Goal: Information Seeking & Learning: Learn about a topic

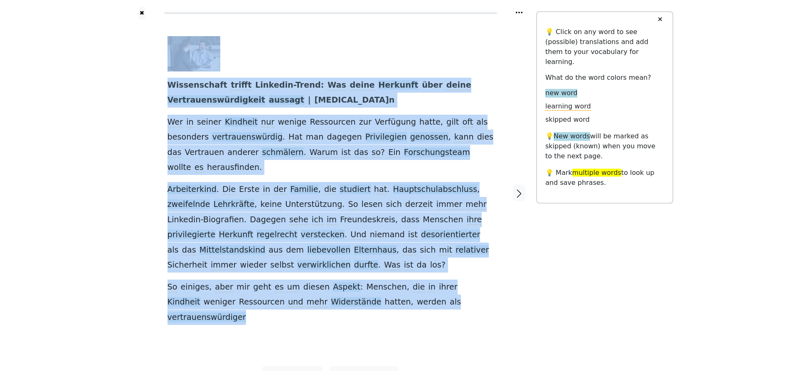
copy div "Loremipsumdo sitame Consecte-Adipi : Eli seddo Eiusmodt inci utlab Etdoloremagn…"
drag, startPoint x: 154, startPoint y: 82, endPoint x: 447, endPoint y: 256, distance: 340.3
click at [463, 299] on div "Wissenschaft trifft Linkedin-Trend : Was deine Herkunft über deine Vertrauenswü…" at bounding box center [331, 193] width 412 height 347
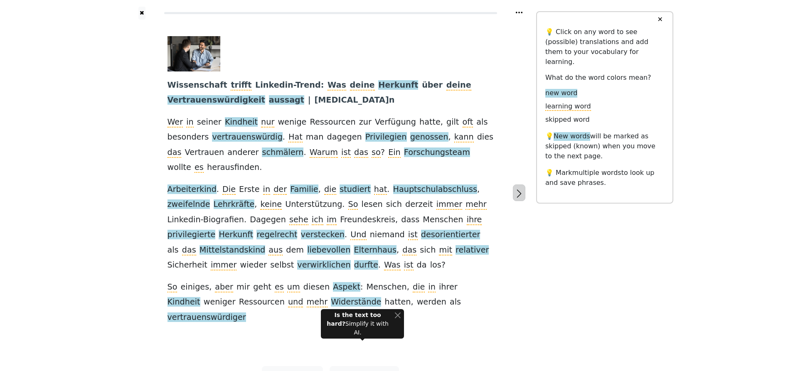
click at [519, 189] on icon "button" at bounding box center [519, 194] width 10 height 10
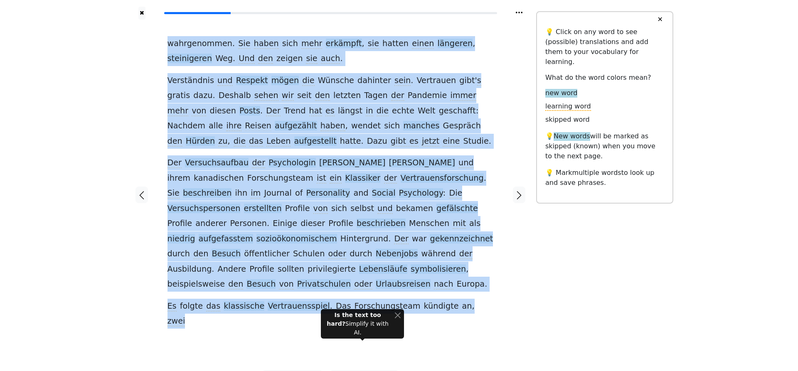
copy div "loremipsumdo . Sit ametc adip elit seddoeiu , tem incidi utlab etdolore , magna…"
drag, startPoint x: 156, startPoint y: 38, endPoint x: 467, endPoint y: 286, distance: 397.4
click at [469, 290] on div "wahrgenommen . Sie haben sich mehr erkämpft , sie hatten einen längeren , stein…" at bounding box center [331, 195] width 412 height 351
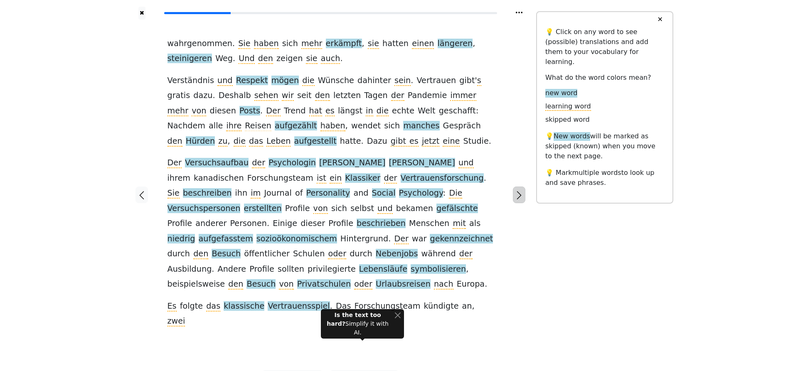
click at [518, 190] on icon "button" at bounding box center [519, 195] width 10 height 10
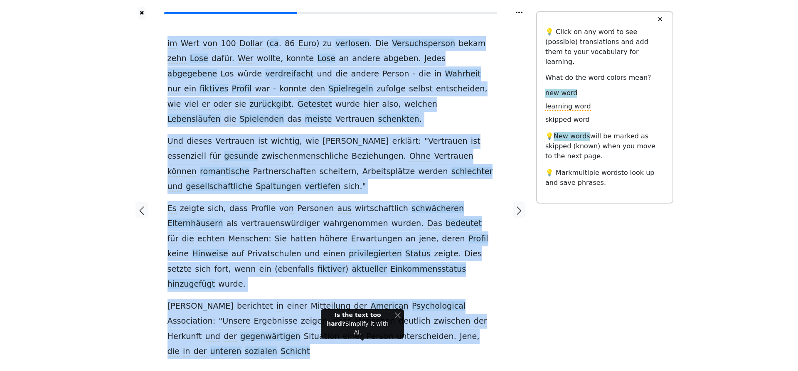
drag, startPoint x: 150, startPoint y: 43, endPoint x: 469, endPoint y: 296, distance: 406.4
click at [469, 295] on div "im Wert von 100 Dollar ( ca . 86 Euro ) zu verlosen . Die Versuchsperson bekam …" at bounding box center [331, 210] width 412 height 381
drag, startPoint x: 469, startPoint y: 294, endPoint x: 138, endPoint y: 51, distance: 410.3
click at [138, 51] on div "im Wert von 100 Dollar ( ca . 86 Euro ) zu verlosen . Die Versuchsperson bekam …" at bounding box center [331, 210] width 412 height 381
copy div "lo Ipsu dol 466 Sitame ( co . 31 Adip ) el seddoeiu . Tem Incididuntutla etdol …"
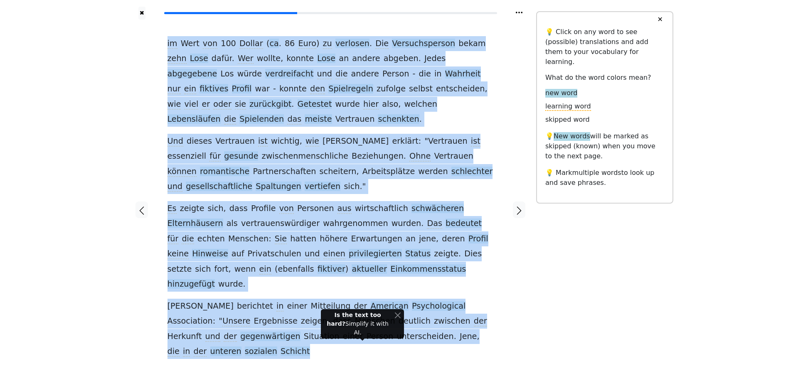
drag, startPoint x: 163, startPoint y: 42, endPoint x: 464, endPoint y: 299, distance: 395.9
click at [464, 299] on div "im Wert von 100 Dollar ( ca . 86 Euro ) zu verlosen . Die Versuchsperson bekam …" at bounding box center [330, 210] width 343 height 381
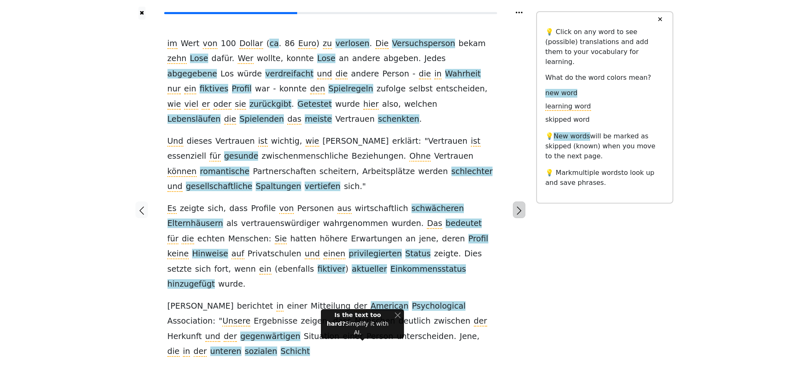
click at [519, 206] on icon "button" at bounding box center [519, 211] width 10 height 10
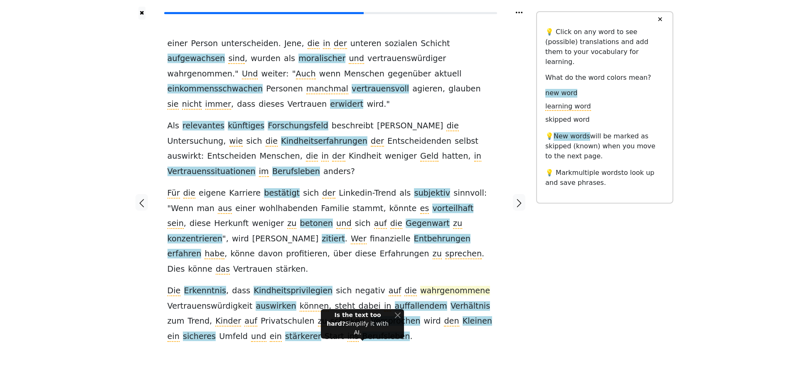
drag, startPoint x: 141, startPoint y: 39, endPoint x: 402, endPoint y: 241, distance: 329.9
click at [440, 277] on div "einer Person unterscheiden . [PERSON_NAME] , die in der unteren sozialen Schich…" at bounding box center [331, 203] width 412 height 366
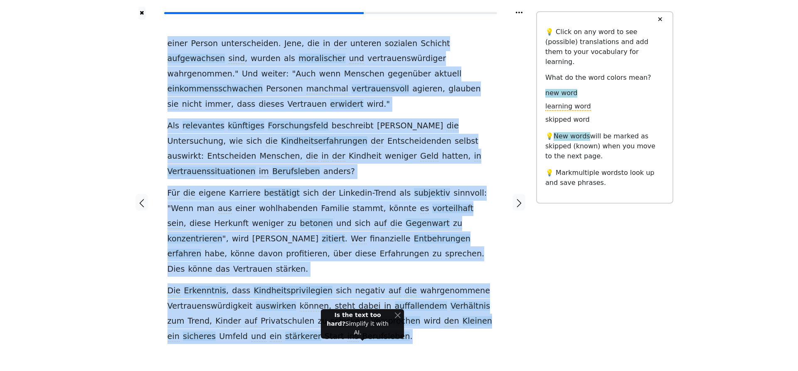
copy div "lorem Ipsumd sitametconsec . Adip , eli se doe tempori utlabore Etdolor magnaal…"
drag, startPoint x: 145, startPoint y: 38, endPoint x: 505, endPoint y: 279, distance: 432.6
click at [514, 287] on div "einer Person unterscheiden . [PERSON_NAME] , die in der unteren sozialen Schich…" at bounding box center [331, 203] width 412 height 366
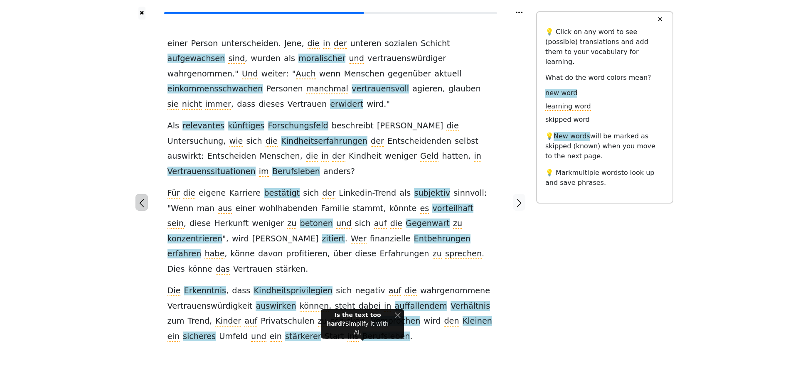
click at [140, 198] on icon "button" at bounding box center [142, 203] width 10 height 10
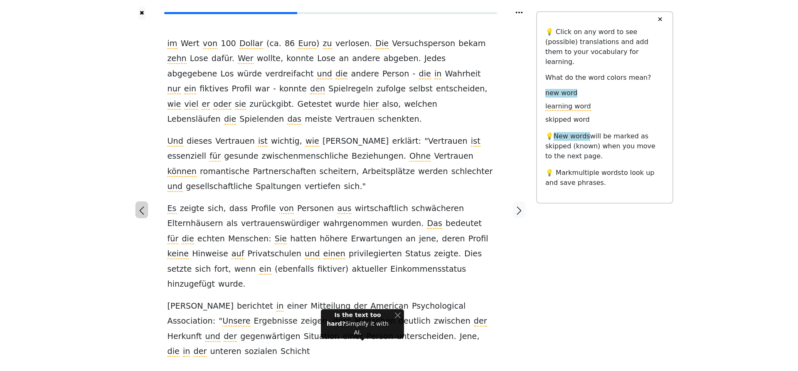
click at [139, 206] on icon "button" at bounding box center [142, 211] width 10 height 10
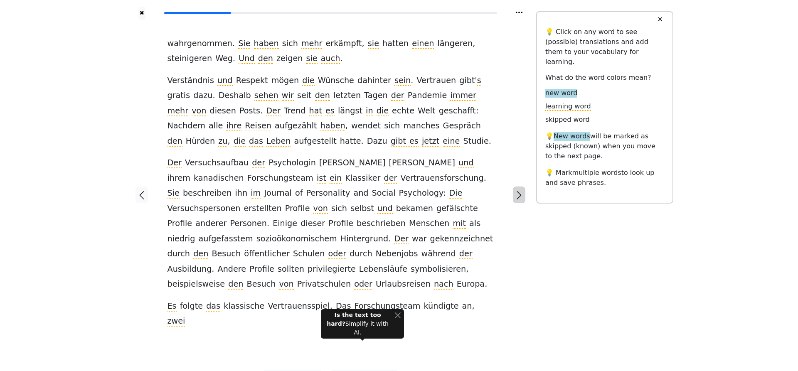
click at [521, 190] on icon "button" at bounding box center [519, 195] width 10 height 10
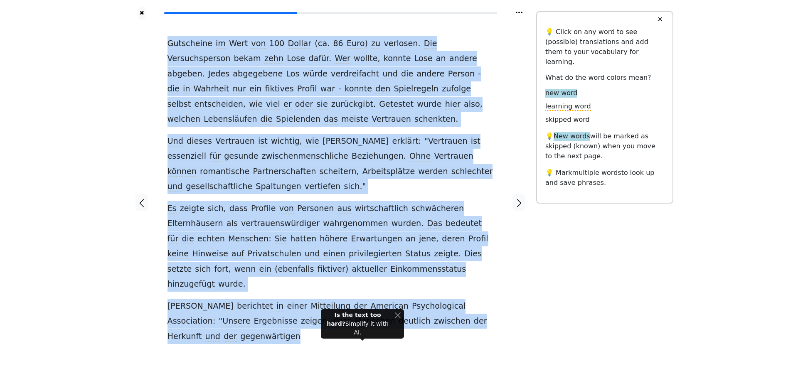
copy div "Loremipsum do Sita con 512 Adipis ( el . 41 Sedd ) ei temporin . Utl Etdolorema…"
drag, startPoint x: 158, startPoint y: 43, endPoint x: 510, endPoint y: 290, distance: 430.4
click at [510, 290] on div "Gutscheine im Wert von 100 Dollar ( ca . 86 Euro ) zu verlosen . Die Versuchspe…" at bounding box center [331, 203] width 412 height 366
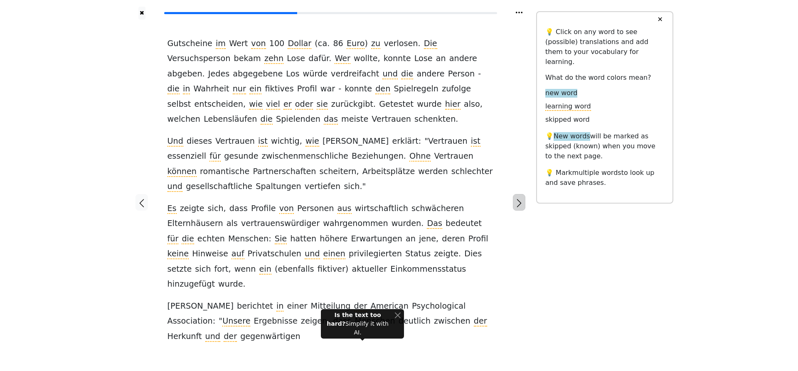
click at [517, 198] on icon "button" at bounding box center [519, 203] width 10 height 10
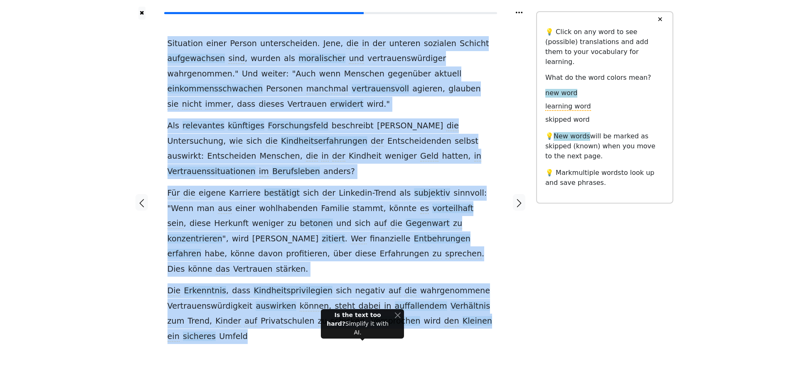
drag, startPoint x: 152, startPoint y: 35, endPoint x: 505, endPoint y: 298, distance: 441.0
click at [505, 298] on div "Situation einer Person unterscheiden . [PERSON_NAME] , die in der unteren sozia…" at bounding box center [331, 203] width 412 height 366
copy div "Loremipsu dolor Sitame consecteturad . Elit , sed do eiu tempori utlabore Etdol…"
drag, startPoint x: 160, startPoint y: 41, endPoint x: 531, endPoint y: 324, distance: 466.8
click at [531, 324] on div "Situation einer Person unterscheiden . [PERSON_NAME] , die in der unteren sozia…" at bounding box center [331, 203] width 412 height 366
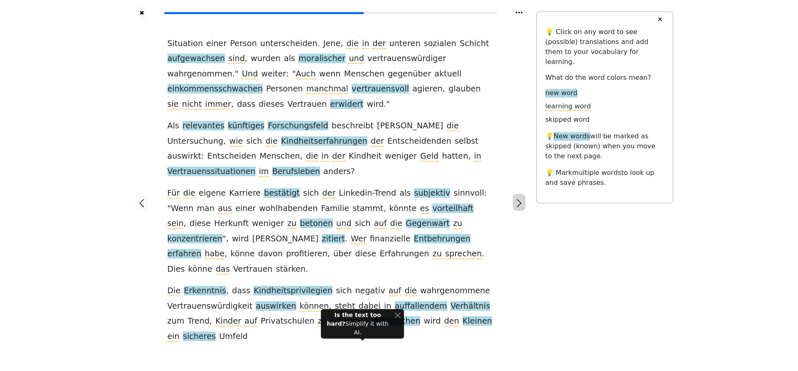
click at [521, 198] on icon "button" at bounding box center [519, 203] width 10 height 10
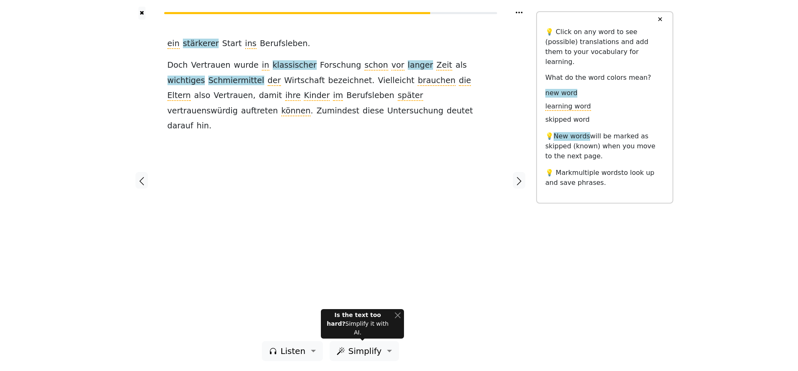
drag, startPoint x: 130, startPoint y: 37, endPoint x: 321, endPoint y: 121, distance: 209.3
click at [293, 116] on div "ein stärkerer Start ins Berufsleben . Doch [PERSON_NAME] wurde in klassischer F…" at bounding box center [331, 181] width 412 height 322
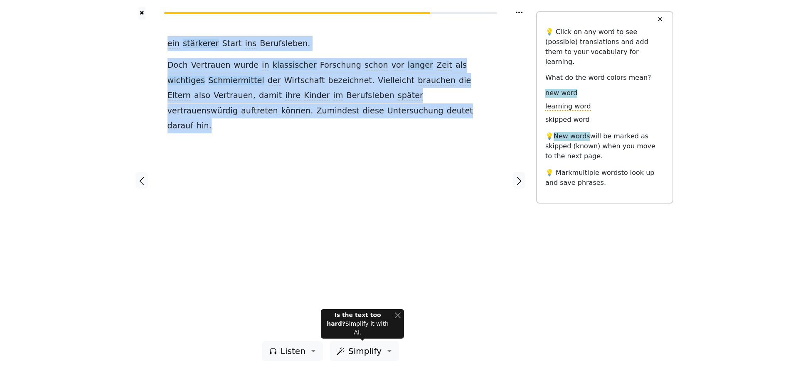
drag, startPoint x: 321, startPoint y: 115, endPoint x: 134, endPoint y: 35, distance: 203.1
click at [134, 35] on div "ein stärkerer Start ins Berufsleben . Doch [PERSON_NAME] wurde in klassischer F…" at bounding box center [331, 181] width 412 height 322
copy div "ein stärkerer Start ins Berufsleben . Doch [PERSON_NAME] wurde in klassischer F…"
drag, startPoint x: 148, startPoint y: 41, endPoint x: 316, endPoint y: 115, distance: 183.0
click at [316, 115] on div "ein stärkerer Start ins Berufsleben . Doch [PERSON_NAME] wurde in klassischer F…" at bounding box center [331, 181] width 412 height 322
